Goal: Find specific page/section: Find specific page/section

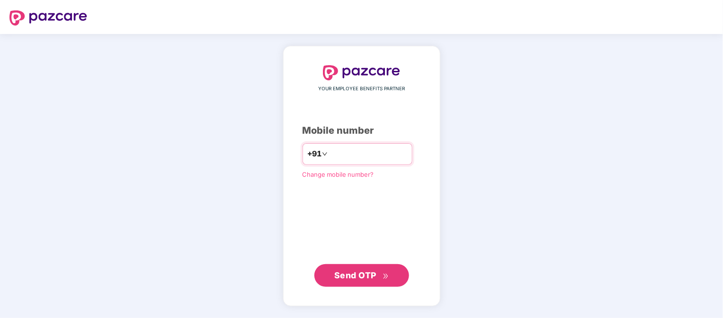
click at [377, 149] on input "number" at bounding box center [368, 154] width 78 height 15
type input "**********"
click at [366, 269] on span "Send OTP" at bounding box center [361, 275] width 54 height 13
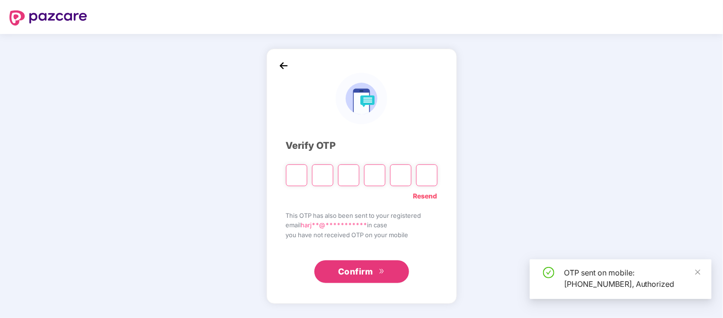
click at [301, 177] on input "Please enter verification code. Digit 1" at bounding box center [296, 176] width 21 height 22
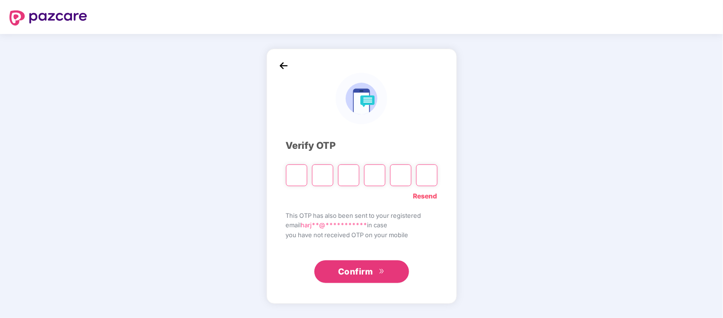
type input "*"
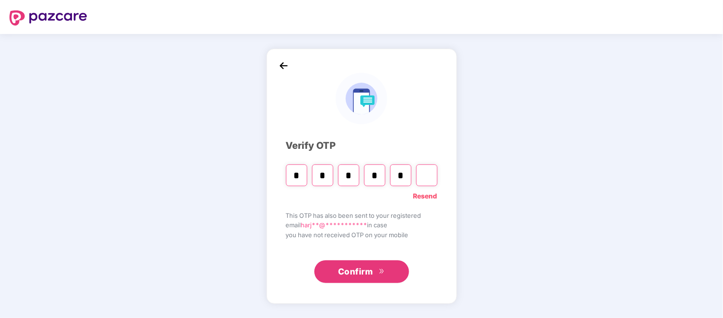
type input "*"
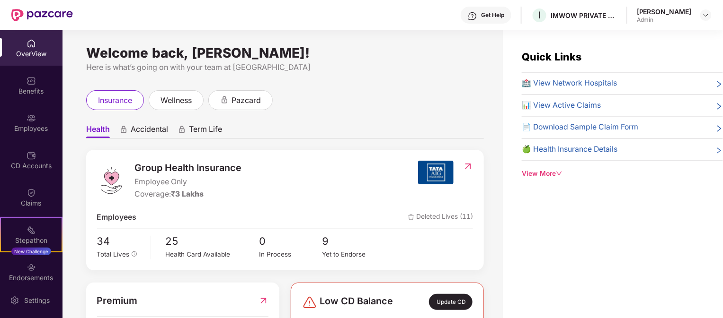
click at [33, 46] on img at bounding box center [31, 43] width 9 height 9
click at [184, 101] on span "wellness" at bounding box center [175, 101] width 31 height 12
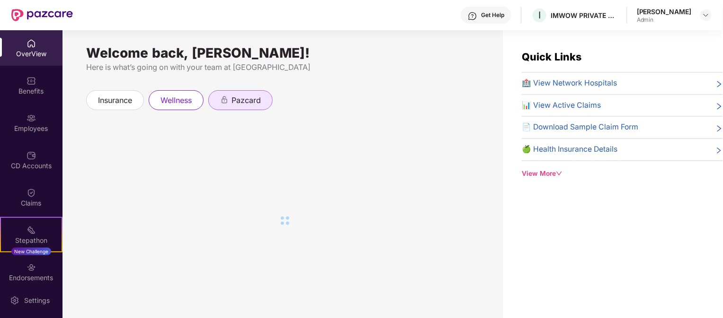
click at [258, 102] on span "pazcard" at bounding box center [245, 101] width 29 height 12
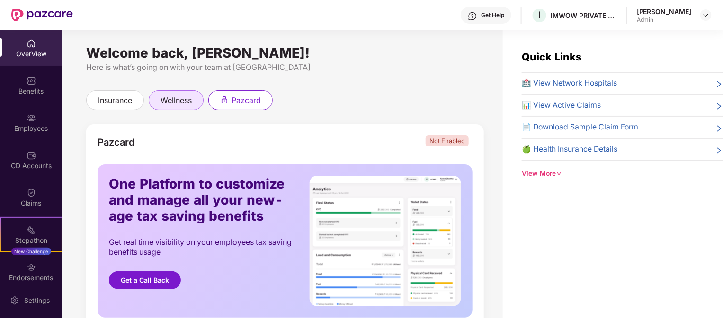
click at [181, 101] on span "wellness" at bounding box center [175, 101] width 31 height 12
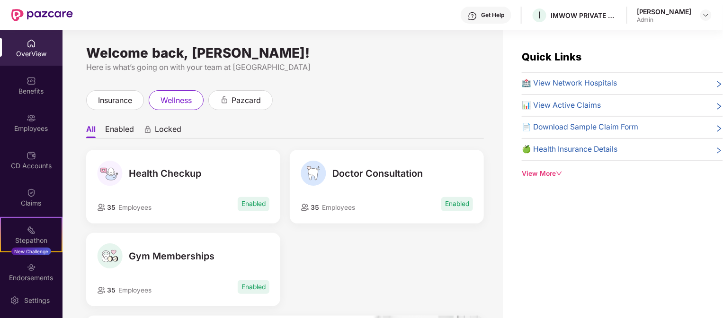
click at [159, 131] on span "Locked" at bounding box center [168, 131] width 27 height 14
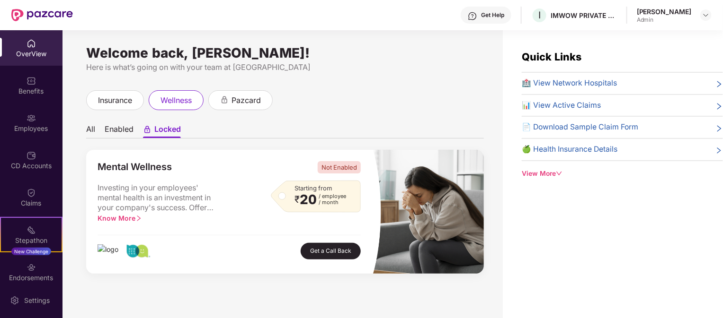
click at [93, 135] on li "All" at bounding box center [90, 131] width 9 height 14
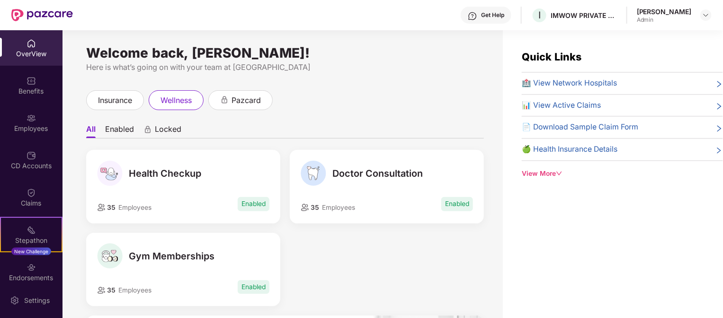
click at [553, 169] on div "View More" at bounding box center [622, 174] width 201 height 10
